Goal: Information Seeking & Learning: Check status

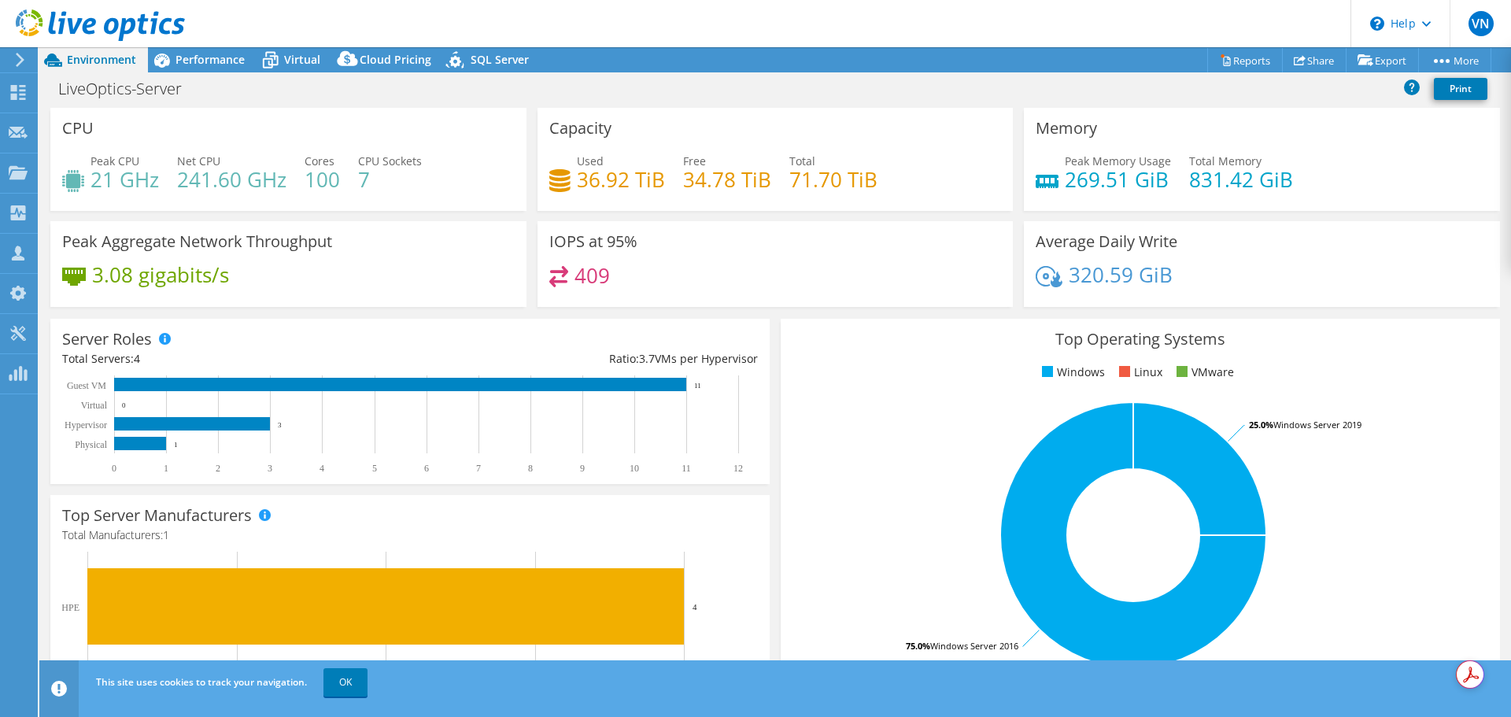
select select "USD"
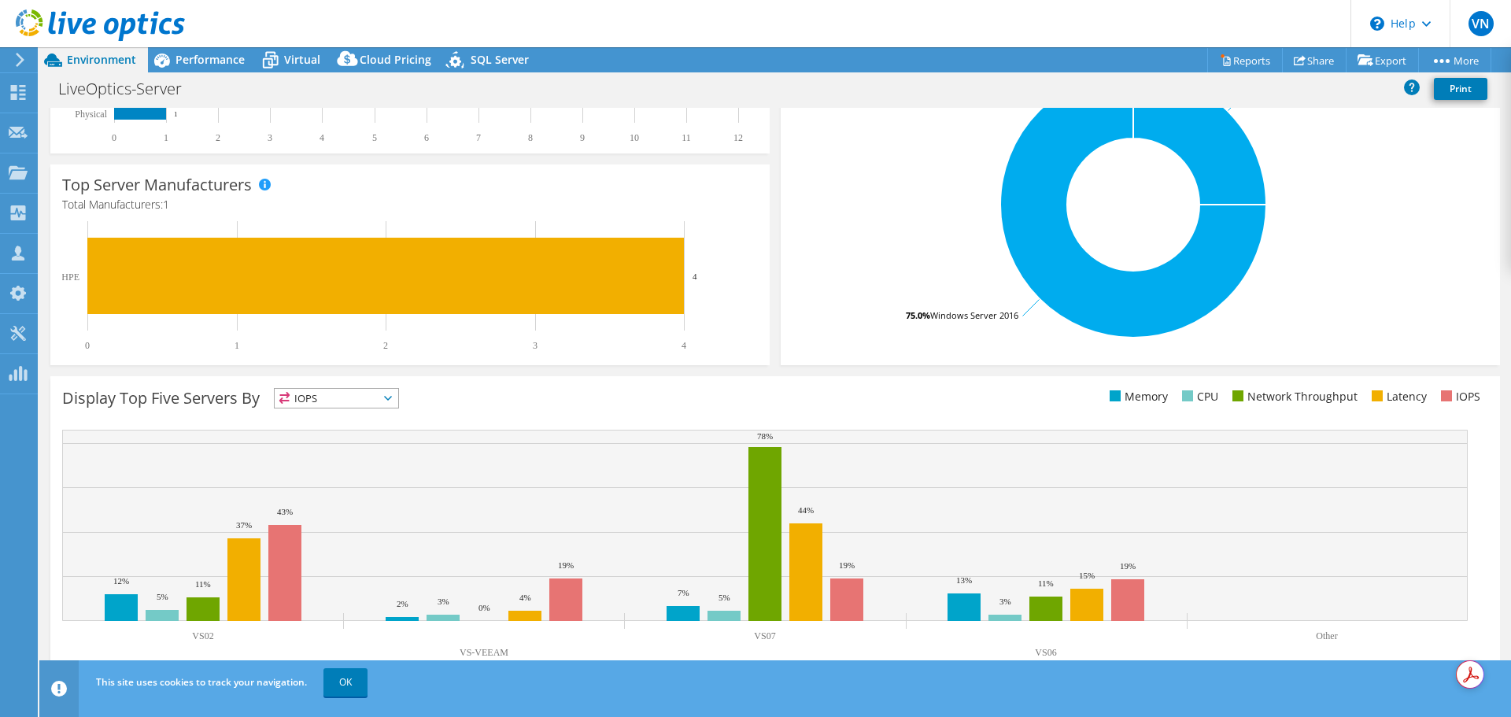
scroll to position [334, 0]
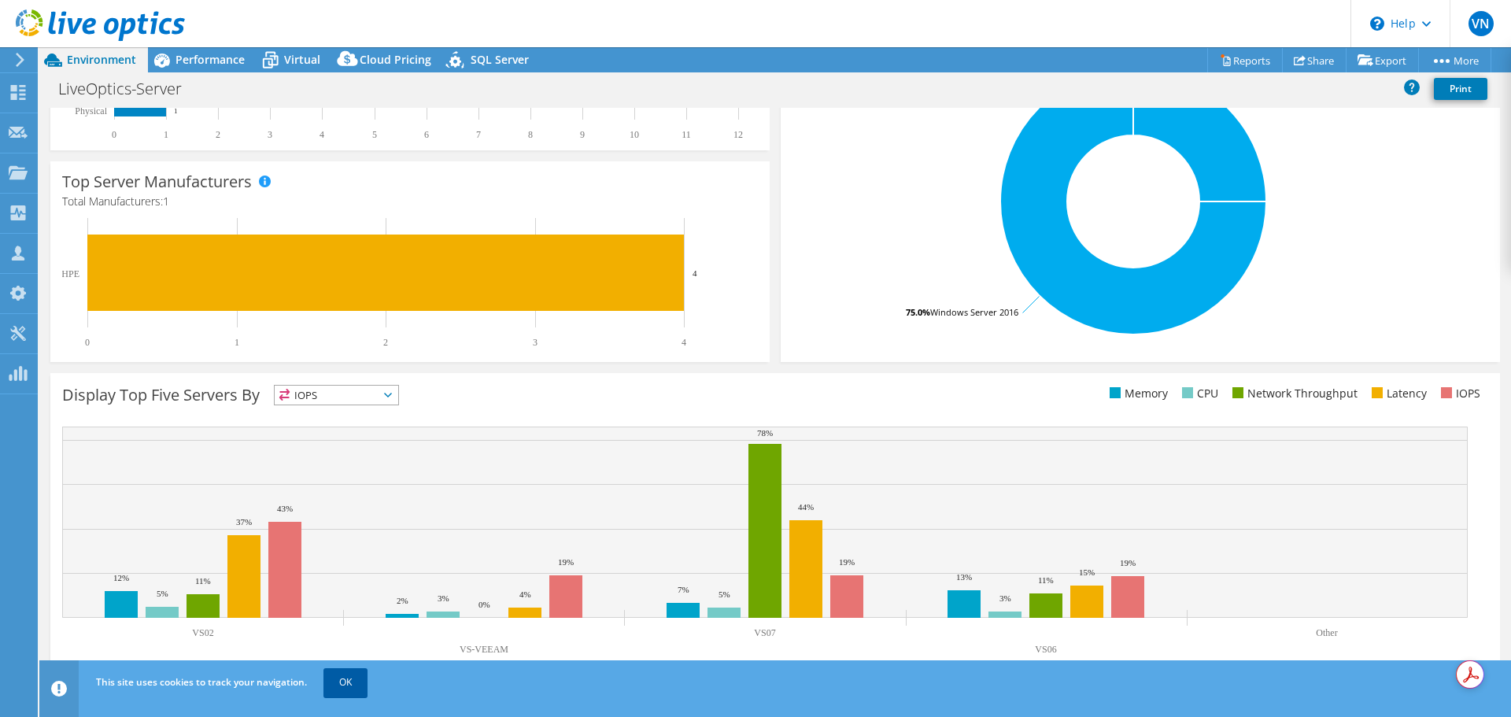
click at [348, 683] on link "OK" at bounding box center [345, 682] width 44 height 28
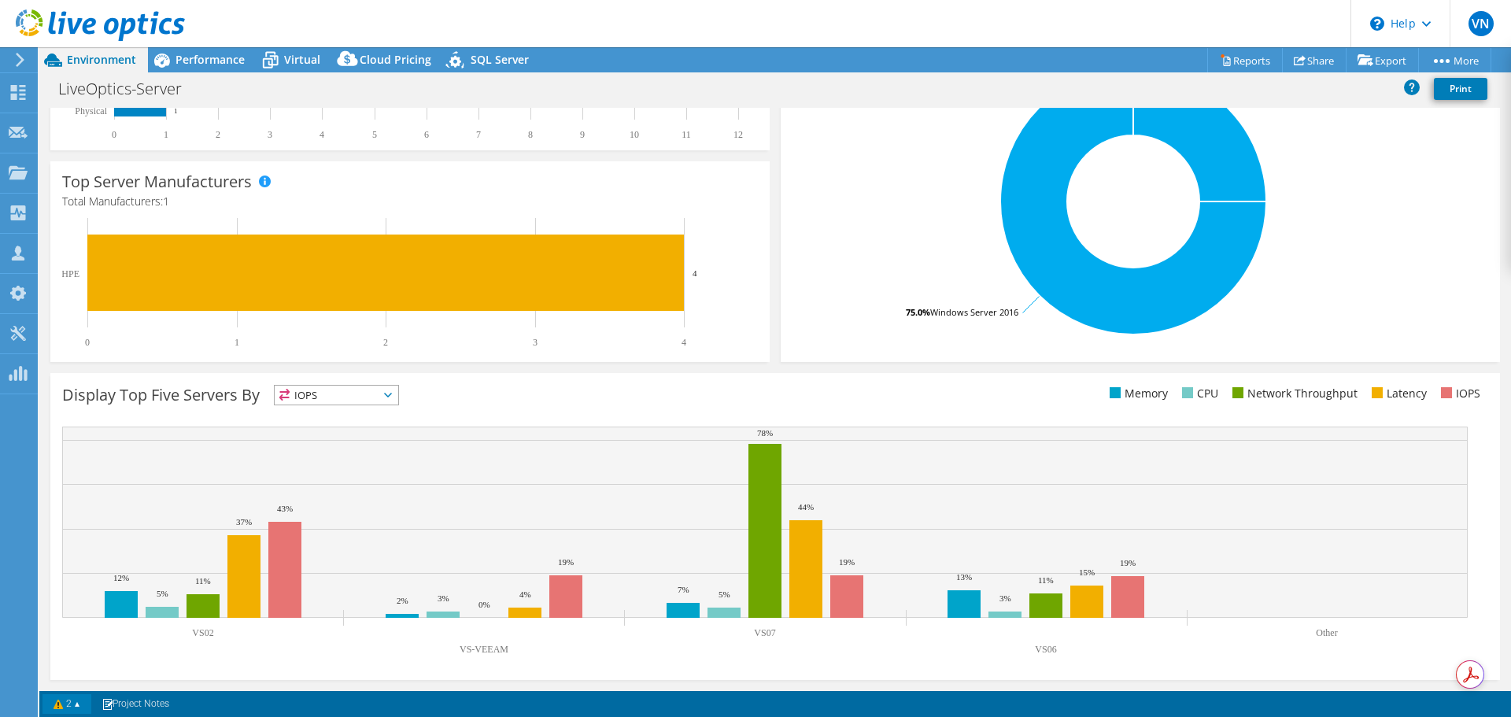
click at [81, 699] on link "2" at bounding box center [66, 704] width 49 height 20
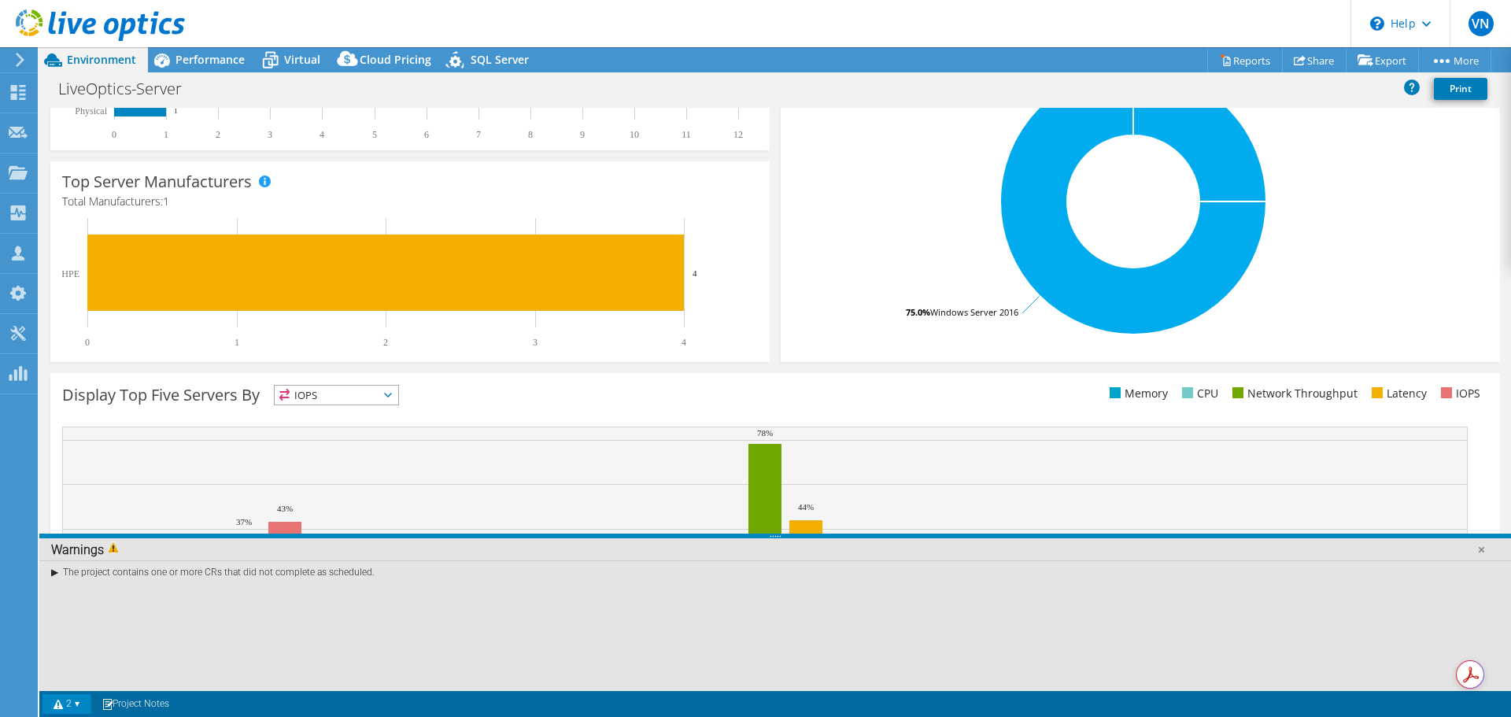
click at [54, 572] on div "The project contains one or more CRs that did not complete as scheduled." at bounding box center [774, 571] width 1471 height 23
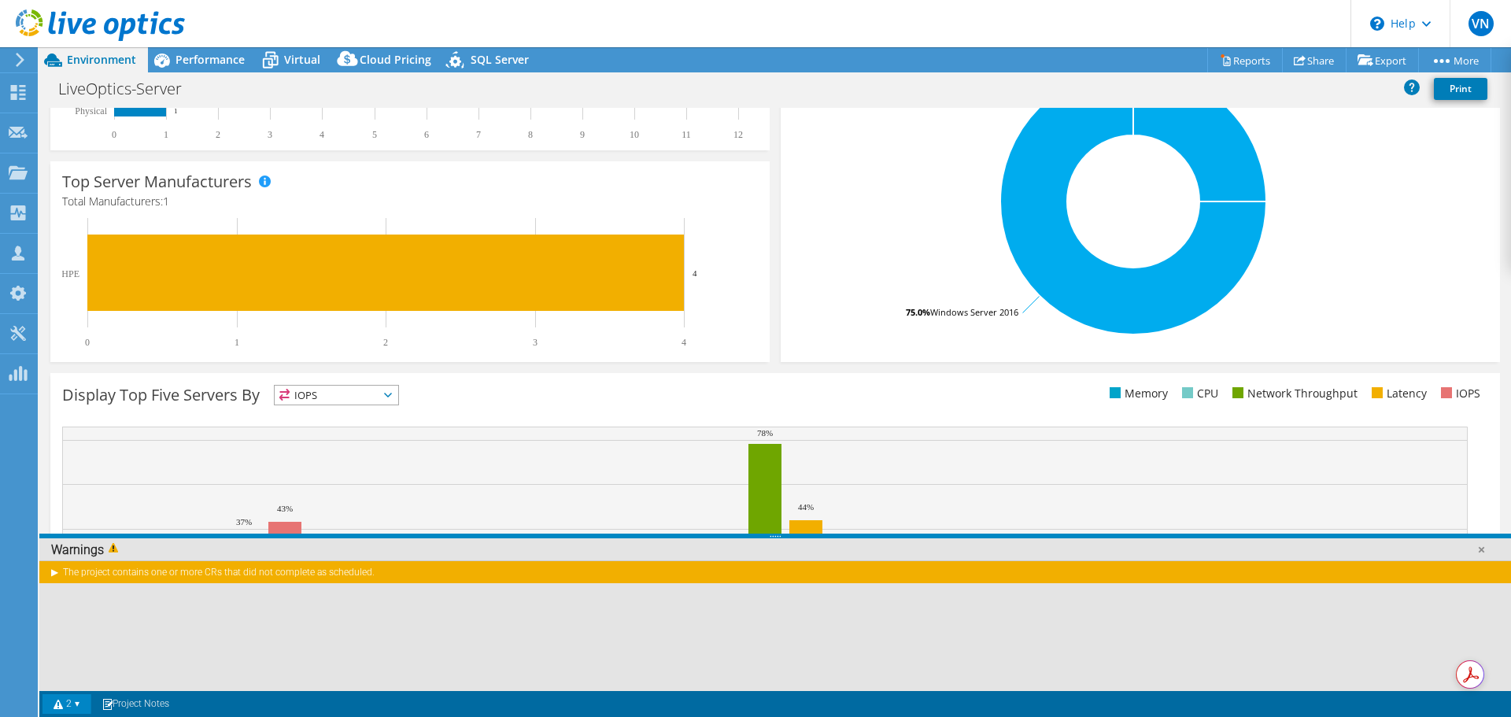
click at [53, 570] on div "The project contains one or more CRs that did not complete as scheduled." at bounding box center [774, 571] width 1471 height 23
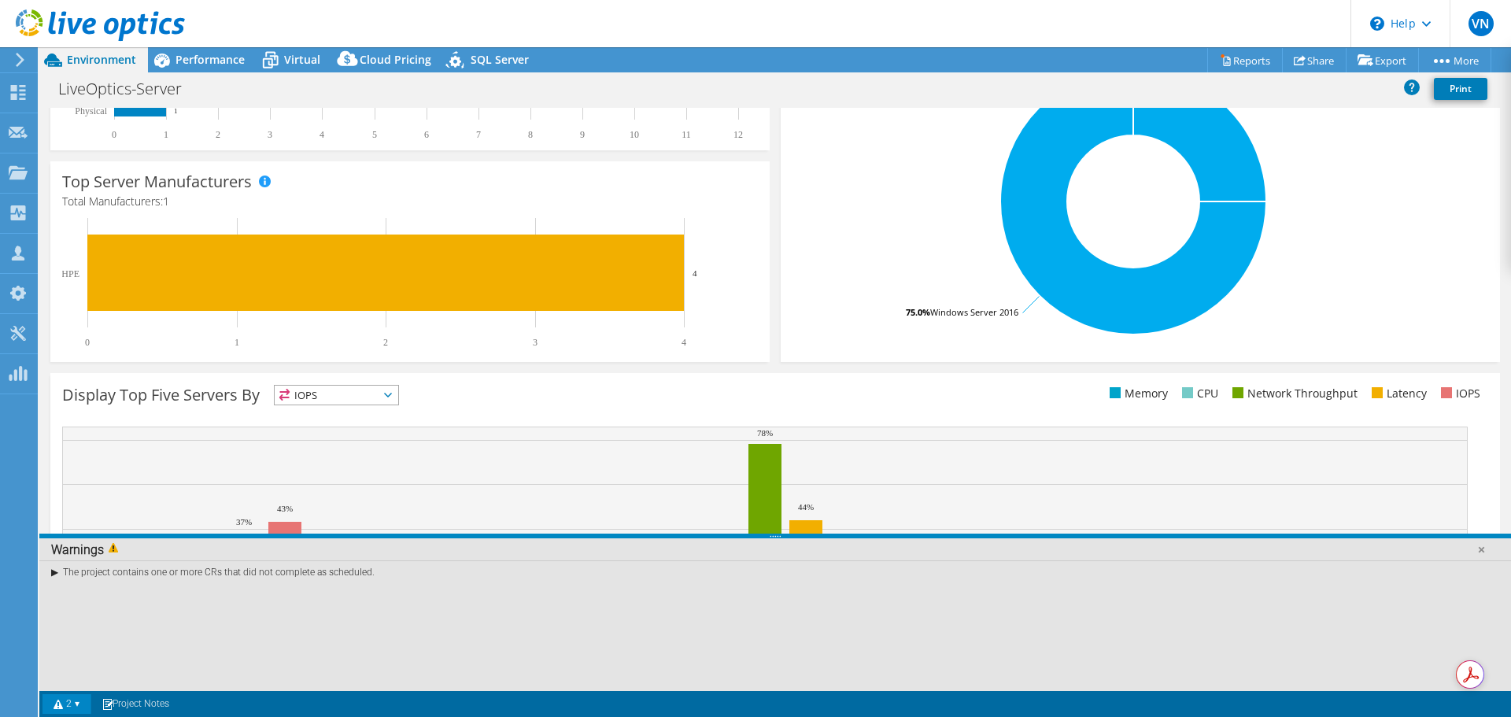
click at [87, 705] on link "2" at bounding box center [66, 704] width 49 height 20
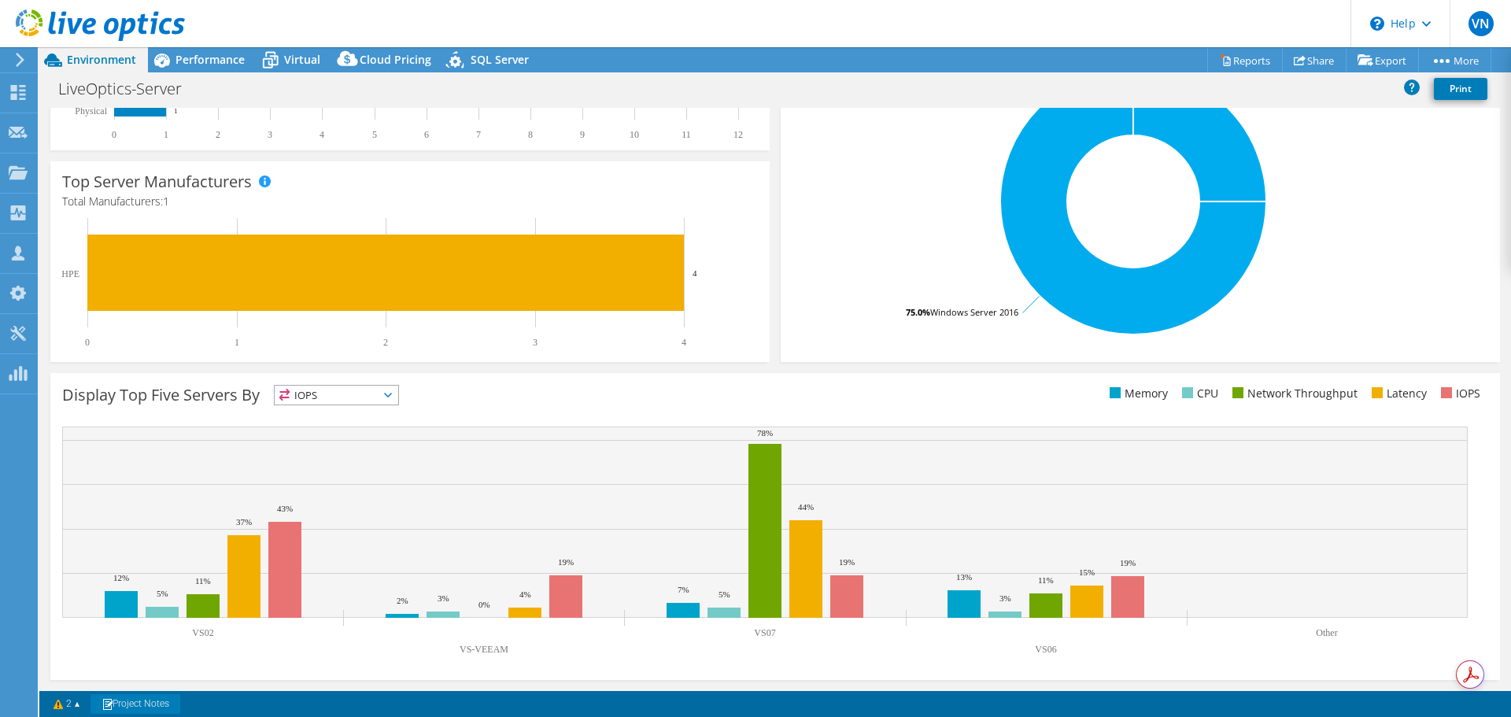
click at [136, 705] on link "Project Notes" at bounding box center [135, 704] width 90 height 20
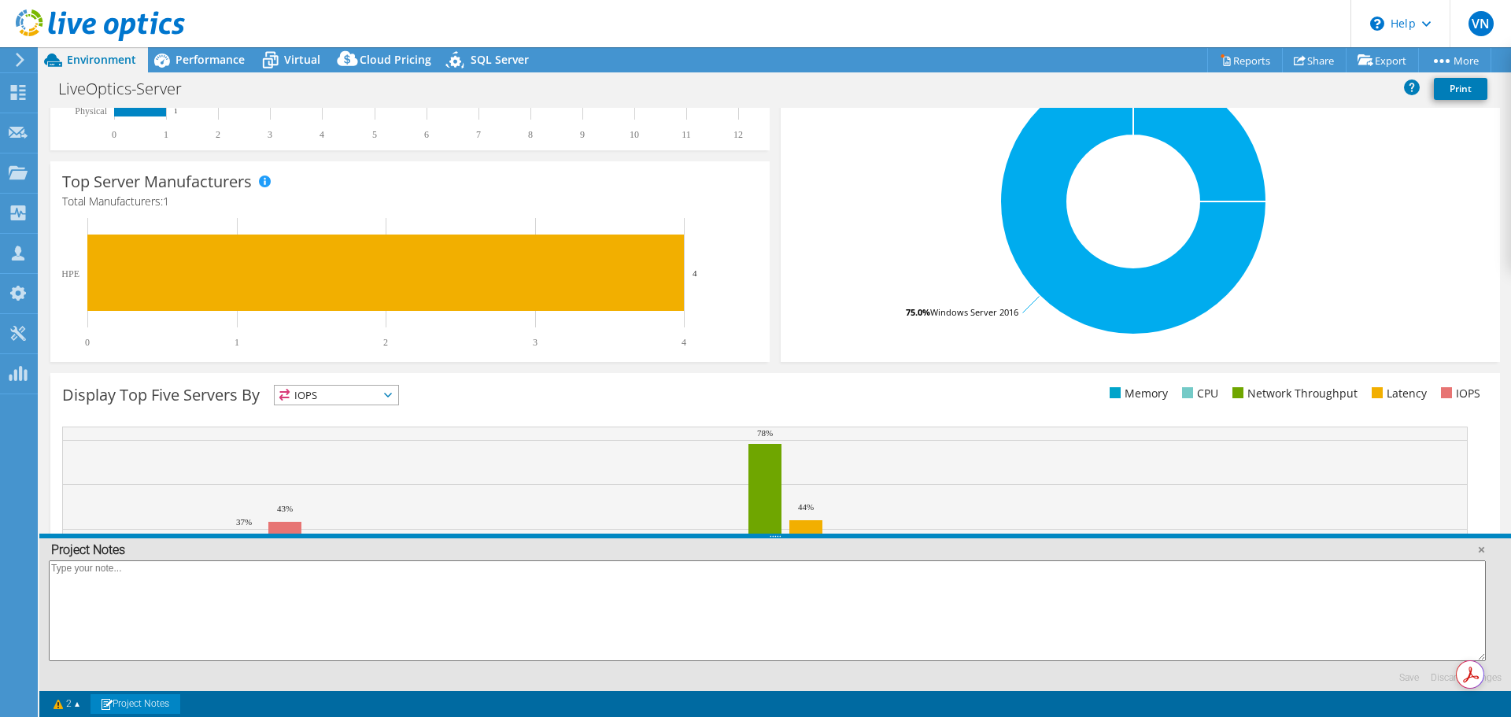
click at [136, 705] on link "Project Notes" at bounding box center [135, 704] width 90 height 20
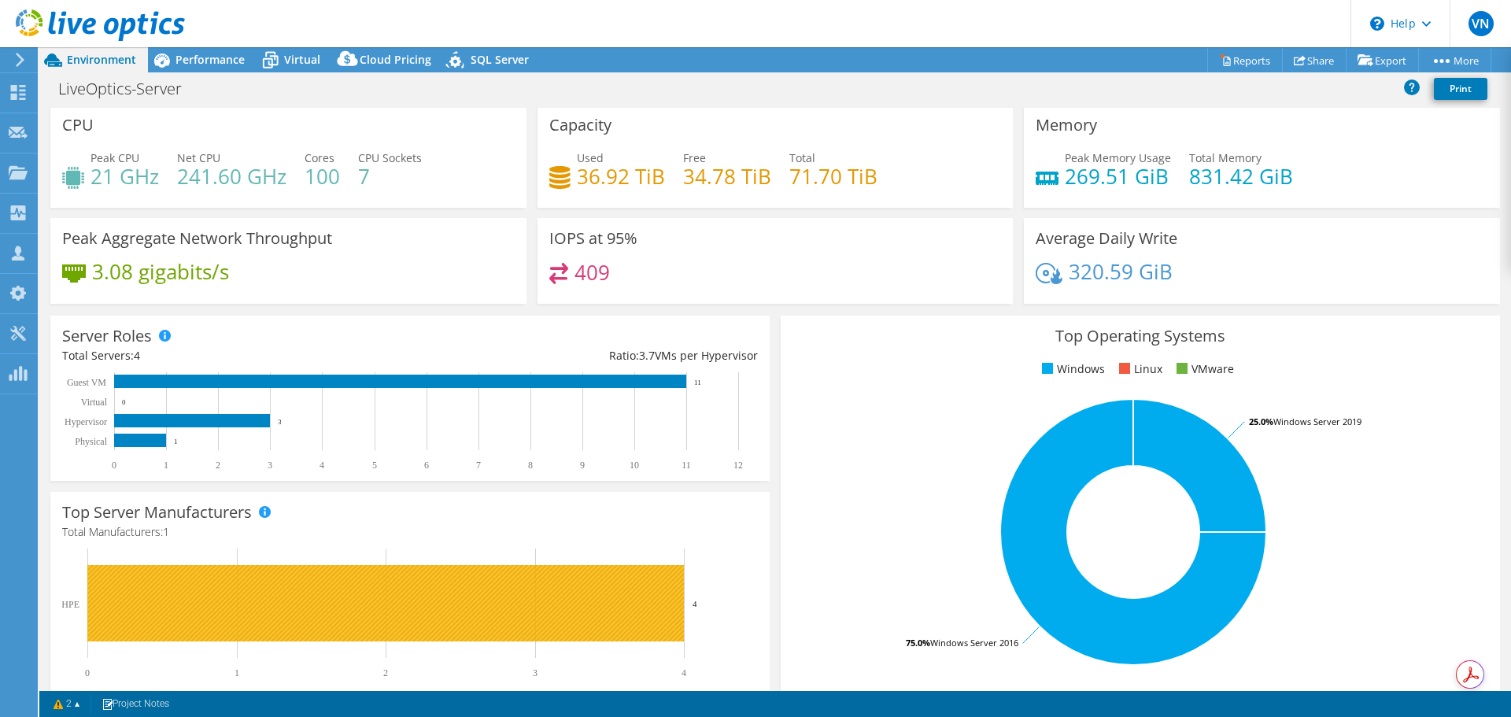
scroll to position [0, 0]
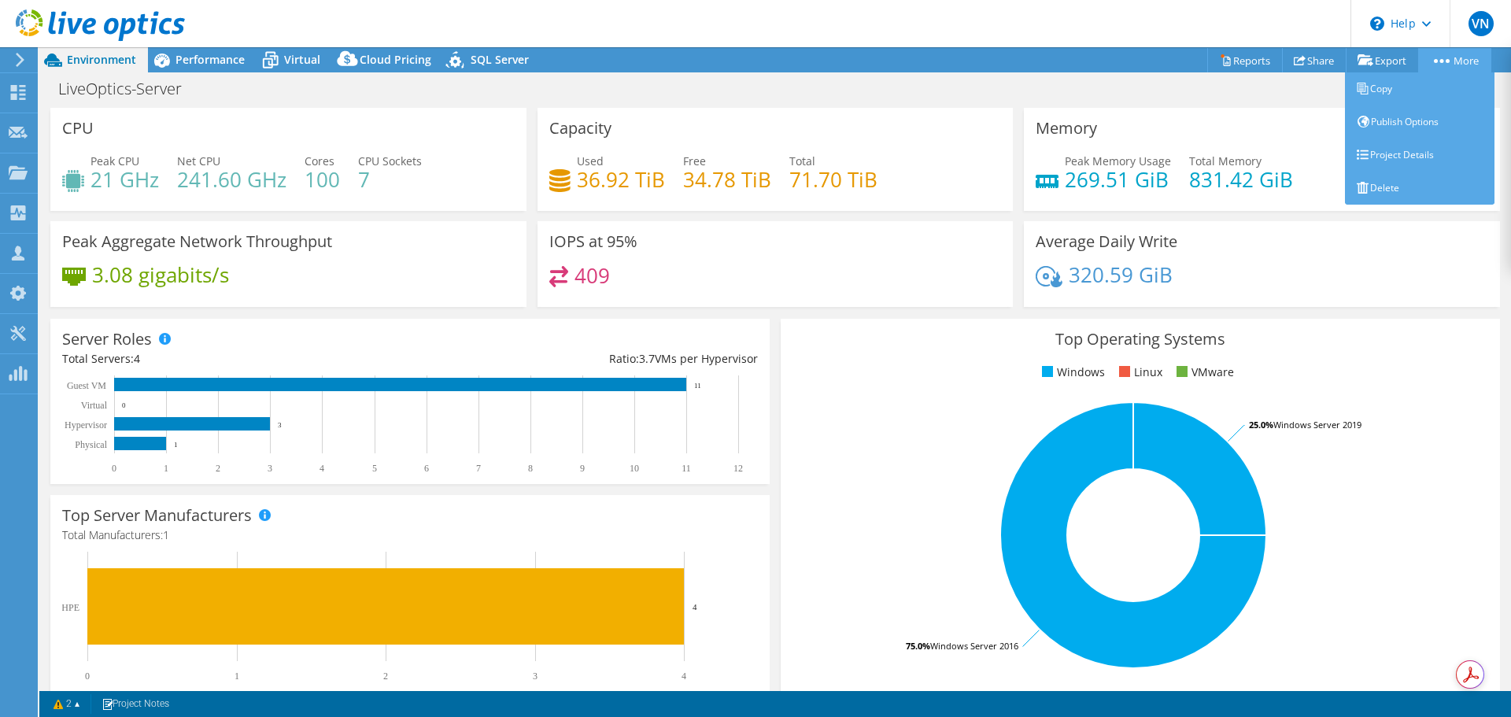
click at [1471, 63] on link "More" at bounding box center [1454, 60] width 73 height 24
click at [1411, 155] on link "Project Details" at bounding box center [1420, 154] width 150 height 33
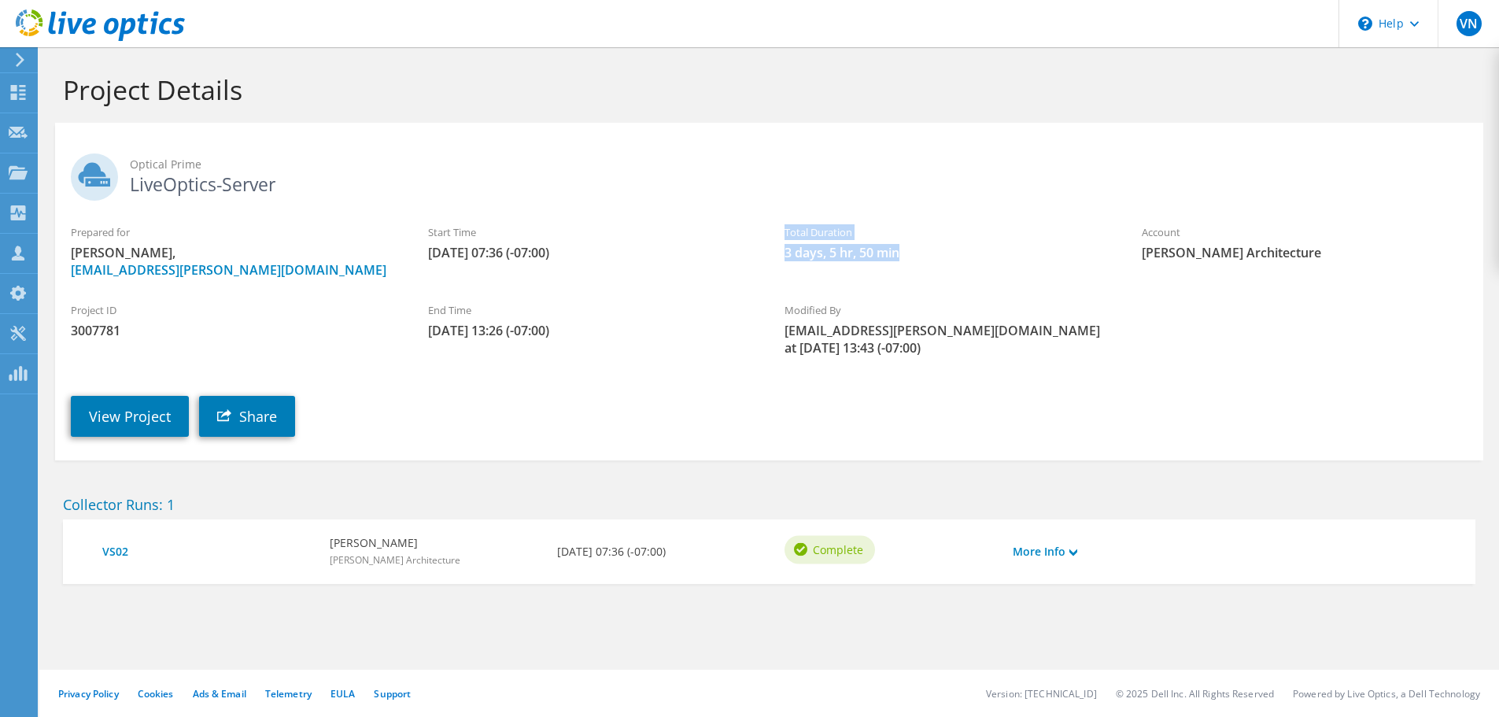
drag, startPoint x: 781, startPoint y: 230, endPoint x: 914, endPoint y: 260, distance: 136.5
click at [914, 260] on div "Total Duration 3 days, 5 hr, 50 min" at bounding box center [947, 242] width 357 height 53
copy div "Total Duration 3 days, 5 hr, 50 min"
